Goal: Information Seeking & Learning: Learn about a topic

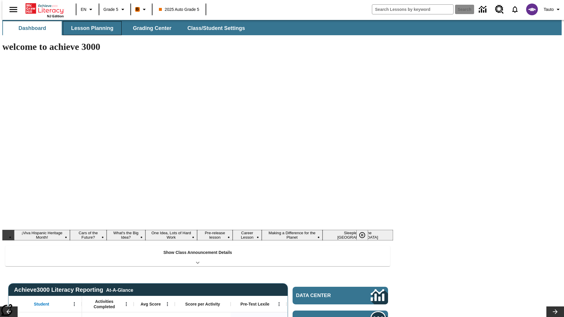
click at [90, 28] on button "Lesson Planning" at bounding box center [92, 28] width 59 height 14
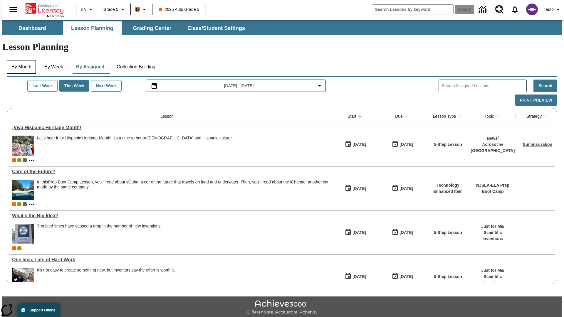
click at [20, 60] on button "By Month" at bounding box center [21, 67] width 29 height 14
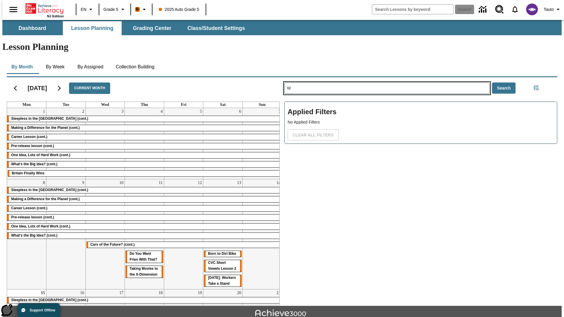
type input "W"
